Goal: Task Accomplishment & Management: Complete application form

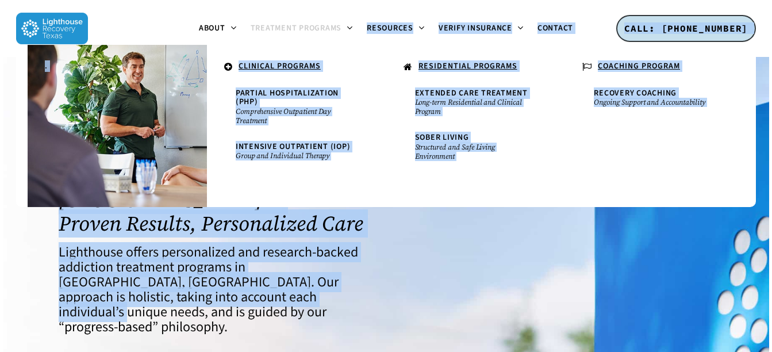
drag, startPoint x: 280, startPoint y: 269, endPoint x: 340, endPoint y: 28, distance: 249.1
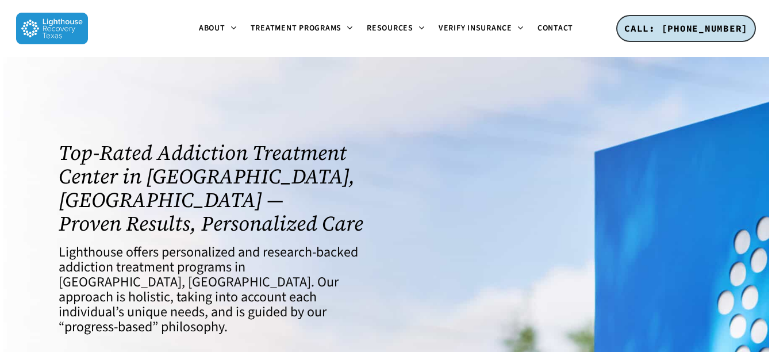
click at [478, 279] on div at bounding box center [556, 287] width 341 height 306
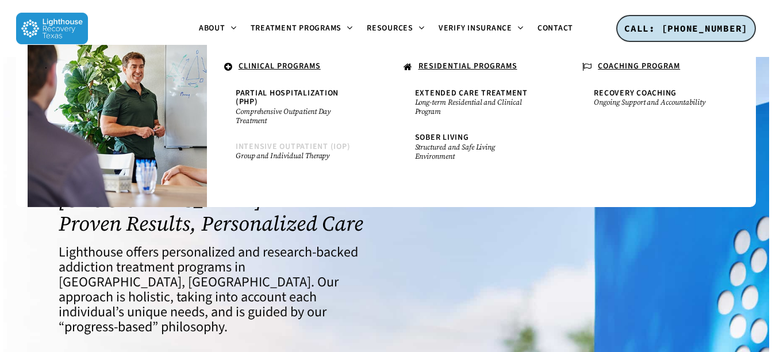
click at [303, 144] on span "Intensive Outpatient (IOP)" at bounding box center [293, 146] width 115 height 11
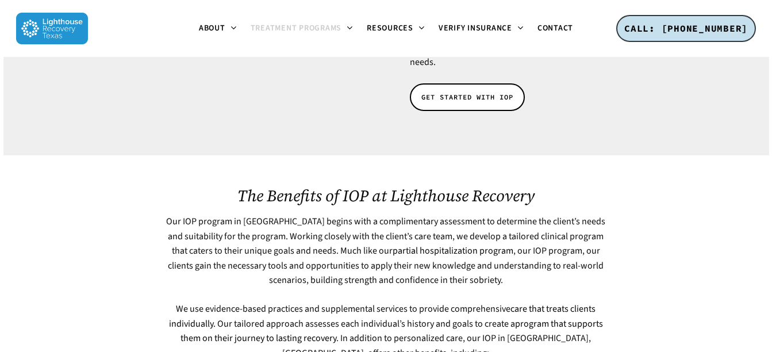
scroll to position [437, 0]
click at [444, 92] on span "GET STARTED WITH IOP" at bounding box center [467, 97] width 92 height 11
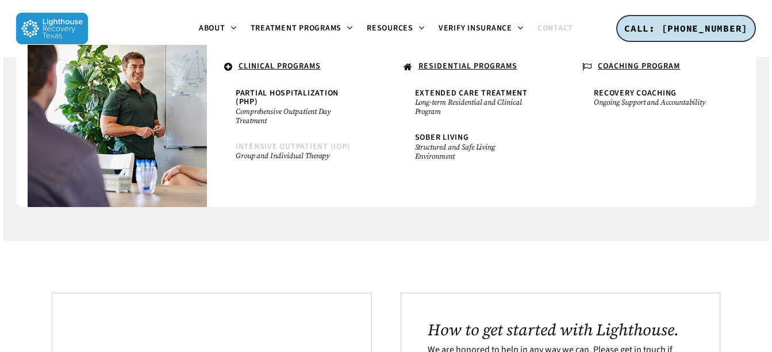
click at [303, 144] on span "Intensive Outpatient (IOP)" at bounding box center [293, 146] width 115 height 11
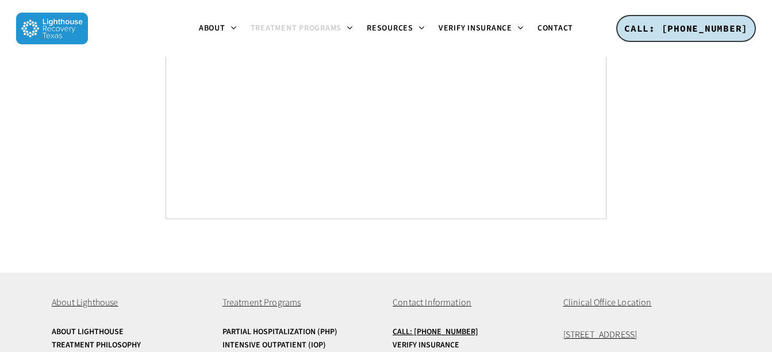
scroll to position [6685, 0]
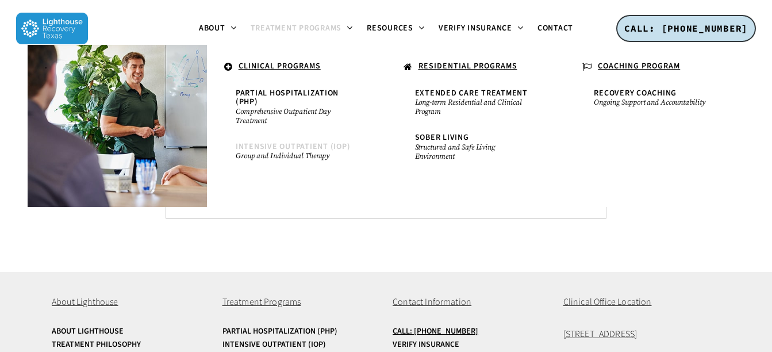
click at [295, 144] on span "Intensive Outpatient (IOP)" at bounding box center [293, 146] width 115 height 11
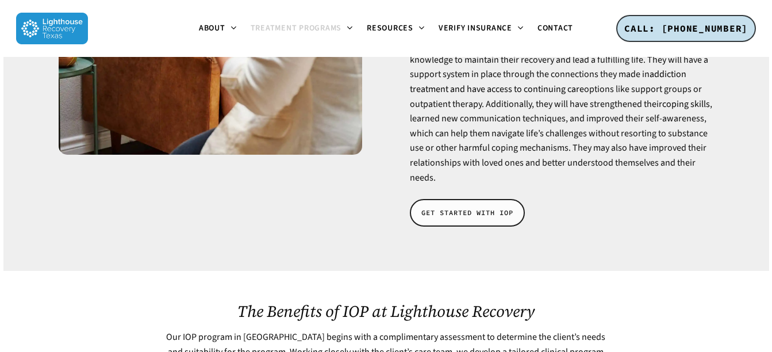
scroll to position [329, 0]
click at [468, 207] on span "GET STARTED WITH IOP" at bounding box center [467, 212] width 92 height 11
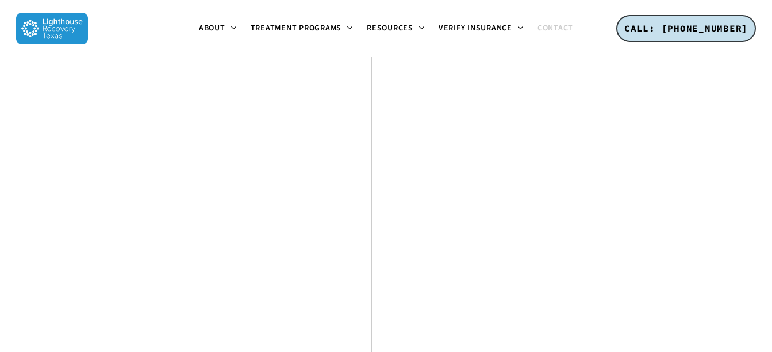
scroll to position [680, 0]
